Goal: Obtain resource: Download file/media

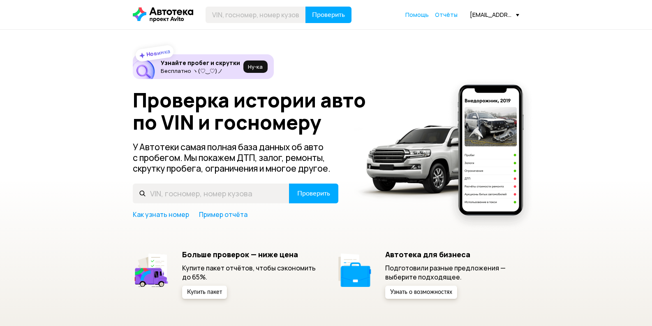
click at [454, 15] on span "Отчёты" at bounding box center [446, 15] width 23 height 8
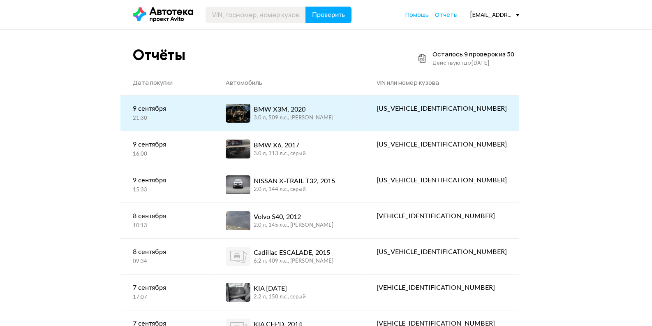
click at [342, 119] on div "BMW X3M, 2020 3.0 л, 509 л.c., [PERSON_NAME]" at bounding box center [289, 113] width 126 height 19
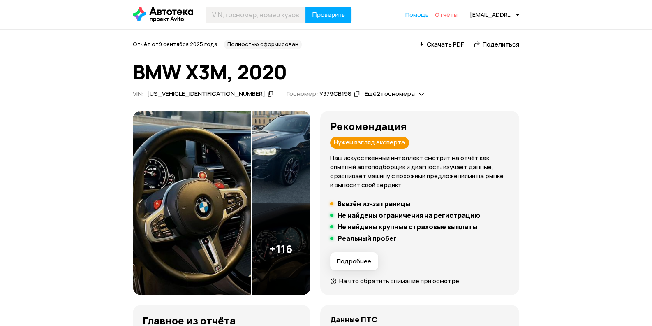
click at [448, 16] on span "Отчёты" at bounding box center [446, 15] width 23 height 8
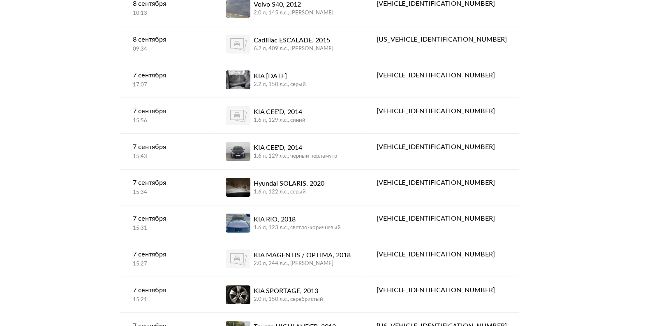
scroll to position [205, 0]
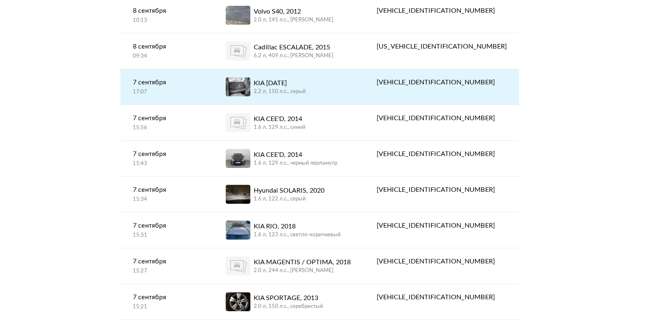
click at [306, 84] on div "KIA [DATE]" at bounding box center [280, 83] width 52 height 10
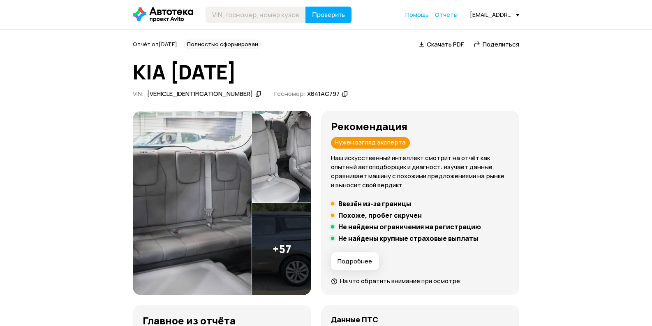
click at [255, 96] on icon at bounding box center [258, 94] width 6 height 8
click at [454, 44] on span "Скачать PDF" at bounding box center [445, 44] width 37 height 9
